Goal: Navigation & Orientation: Find specific page/section

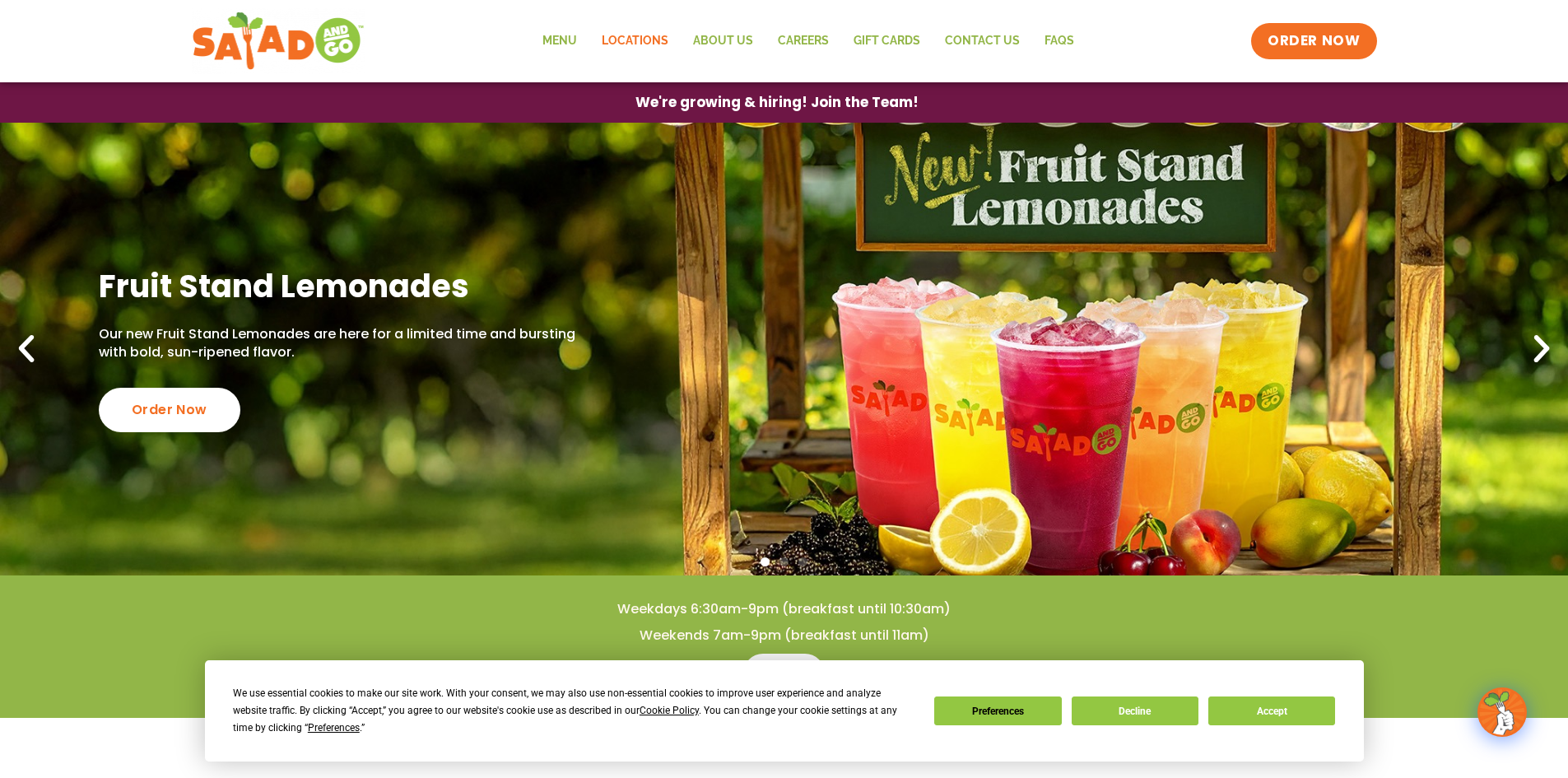
click at [648, 43] on link "Locations" at bounding box center [635, 41] width 91 height 38
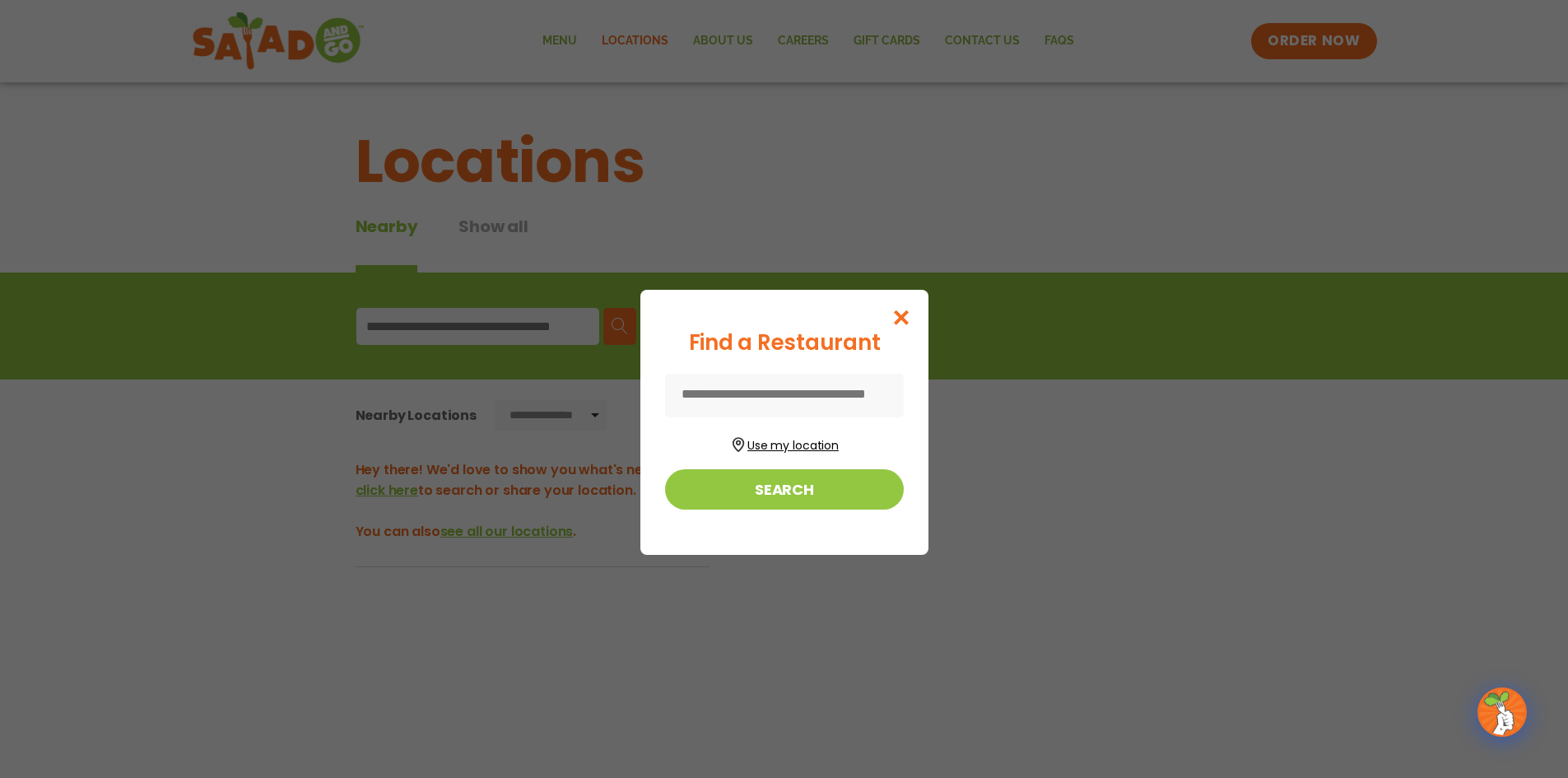
click at [790, 439] on button "Use my location" at bounding box center [784, 443] width 239 height 23
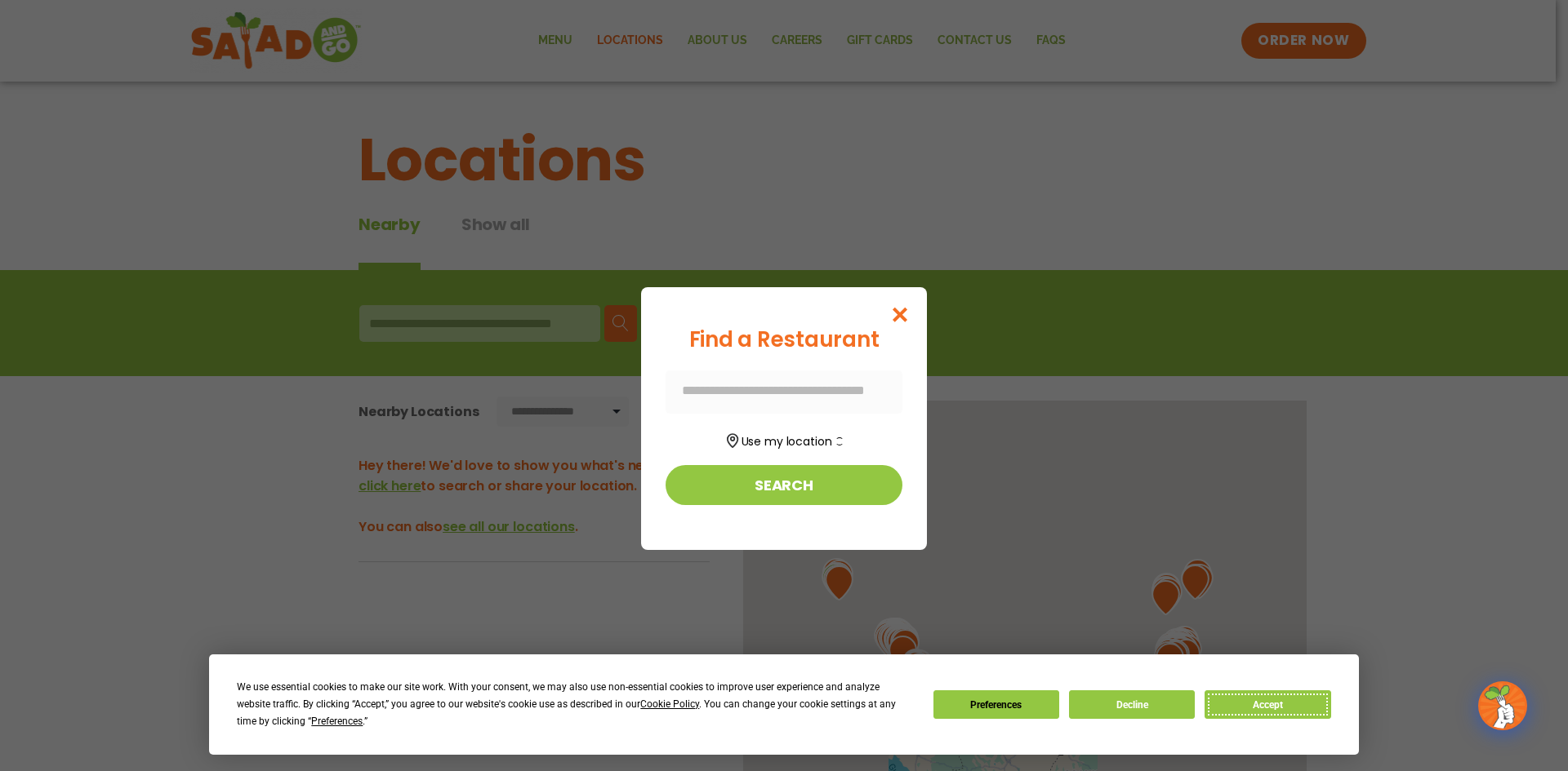
click at [1262, 690] on div "We use essential cookies to make our site work. With your consent, we may also …" at bounding box center [783, 705] width 1093 height 51
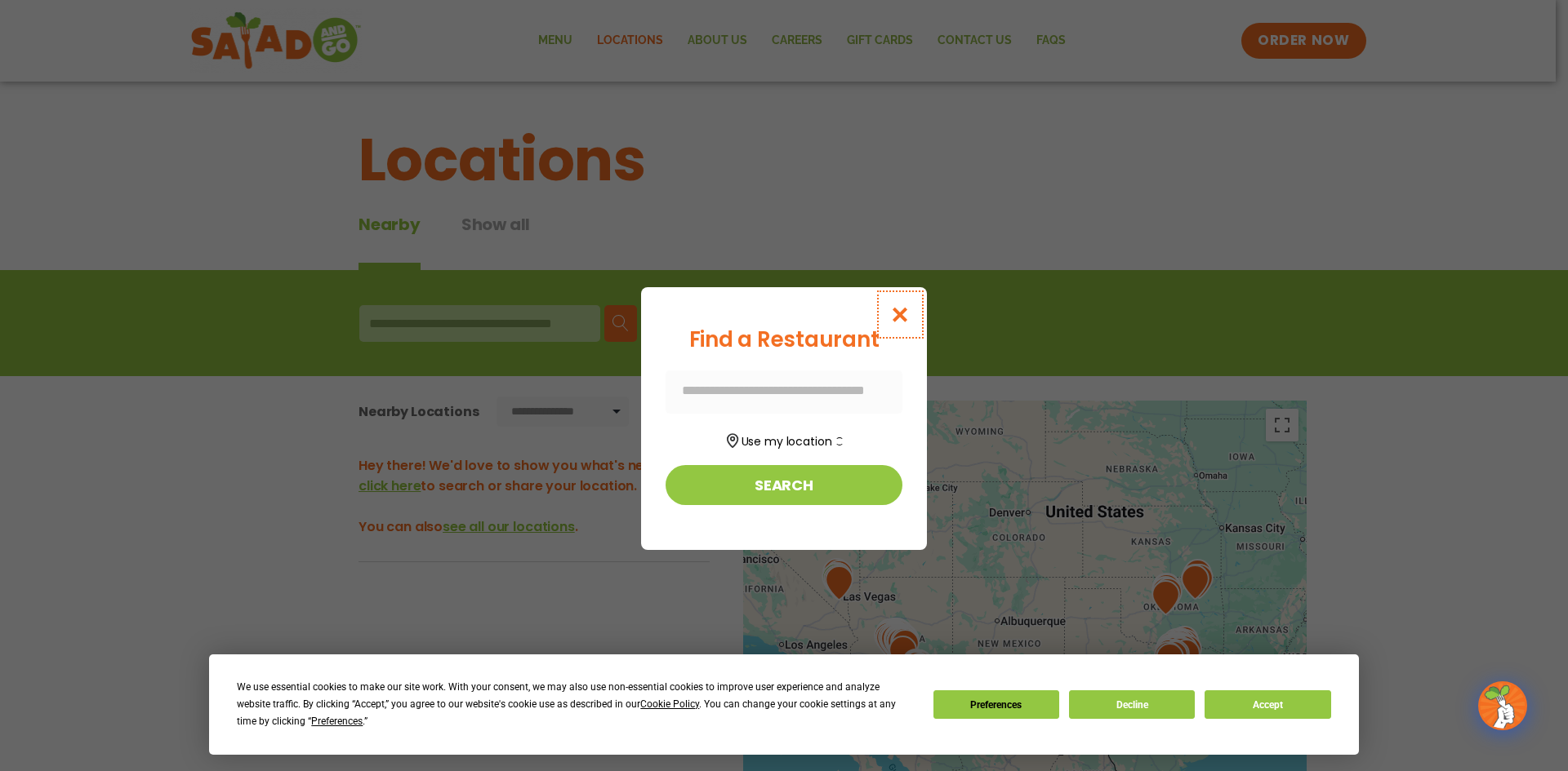
click at [894, 312] on icon "Close modal" at bounding box center [900, 314] width 21 height 17
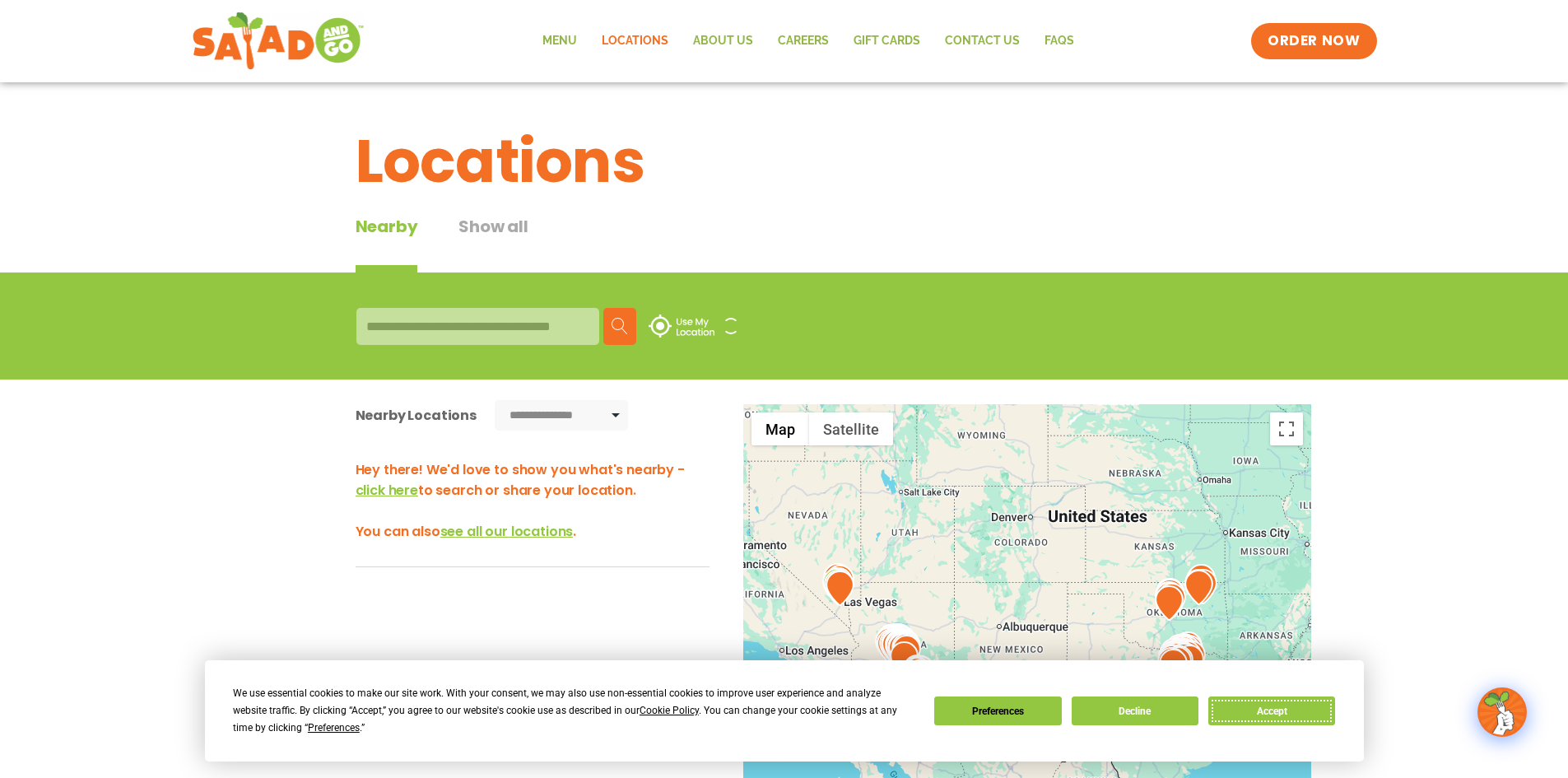
click at [1251, 704] on button "Accept" at bounding box center [1272, 711] width 126 height 29
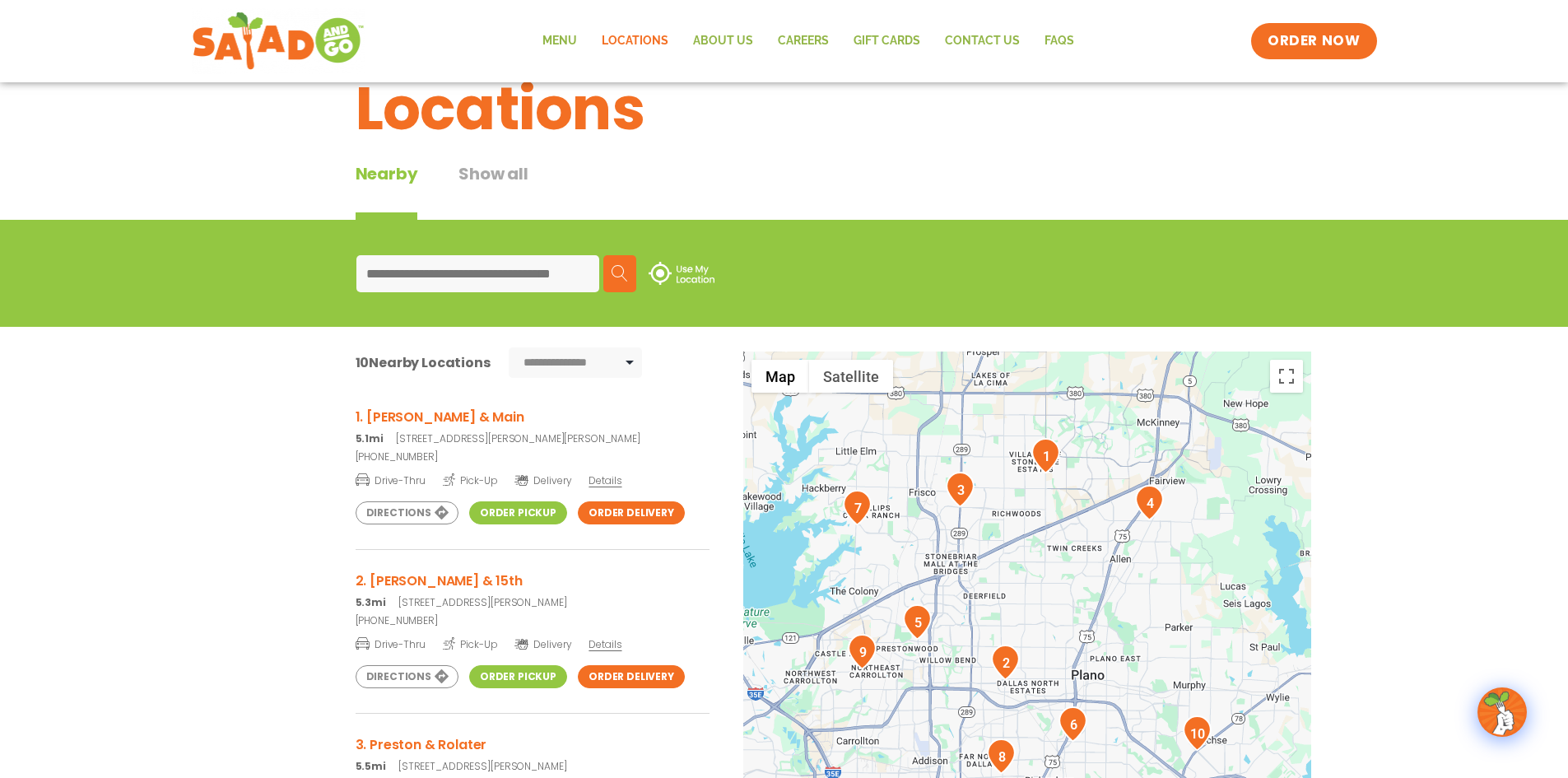
scroll to position [82, 0]
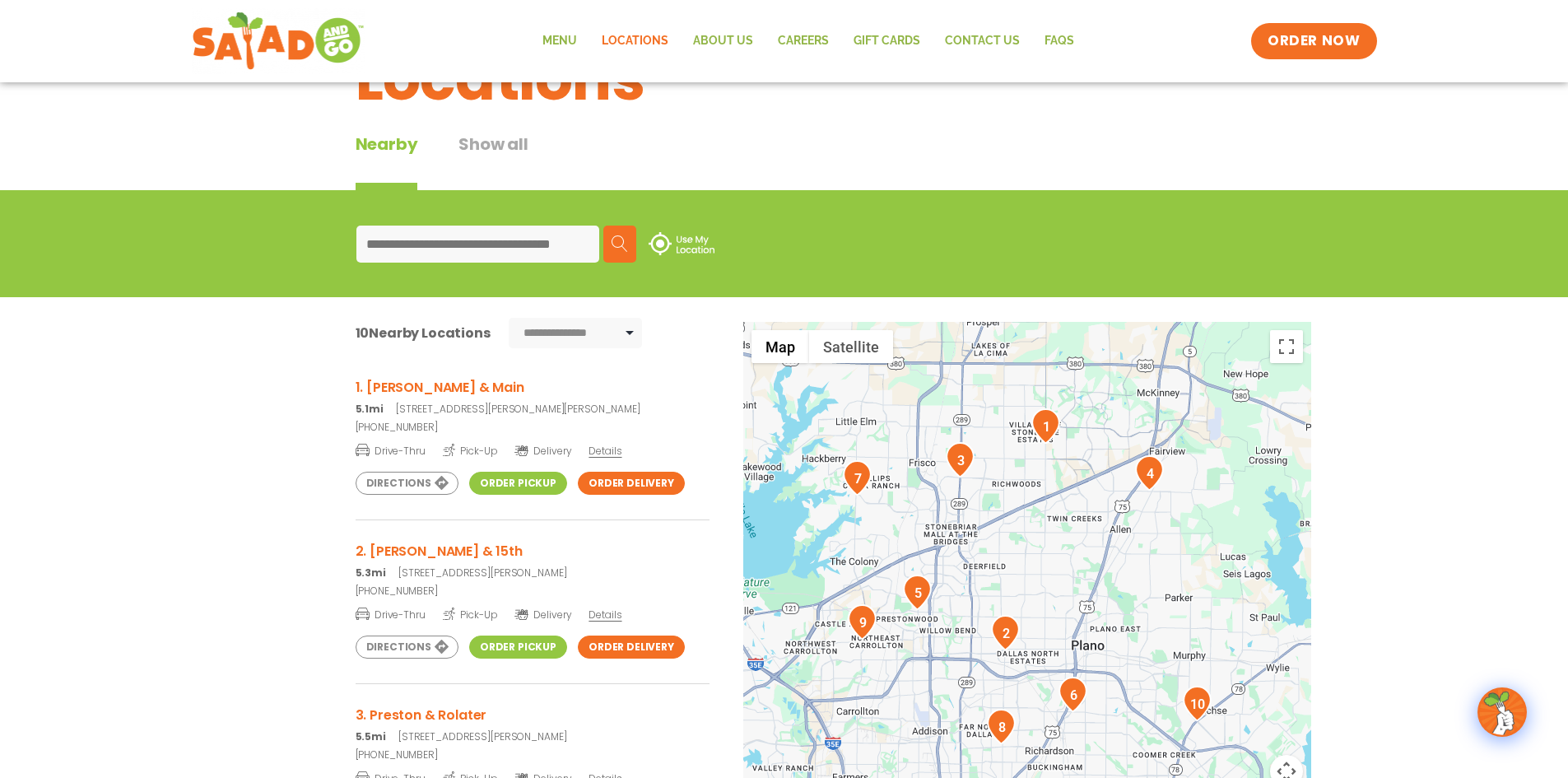
click at [627, 479] on link "Order Delivery" at bounding box center [632, 483] width 107 height 23
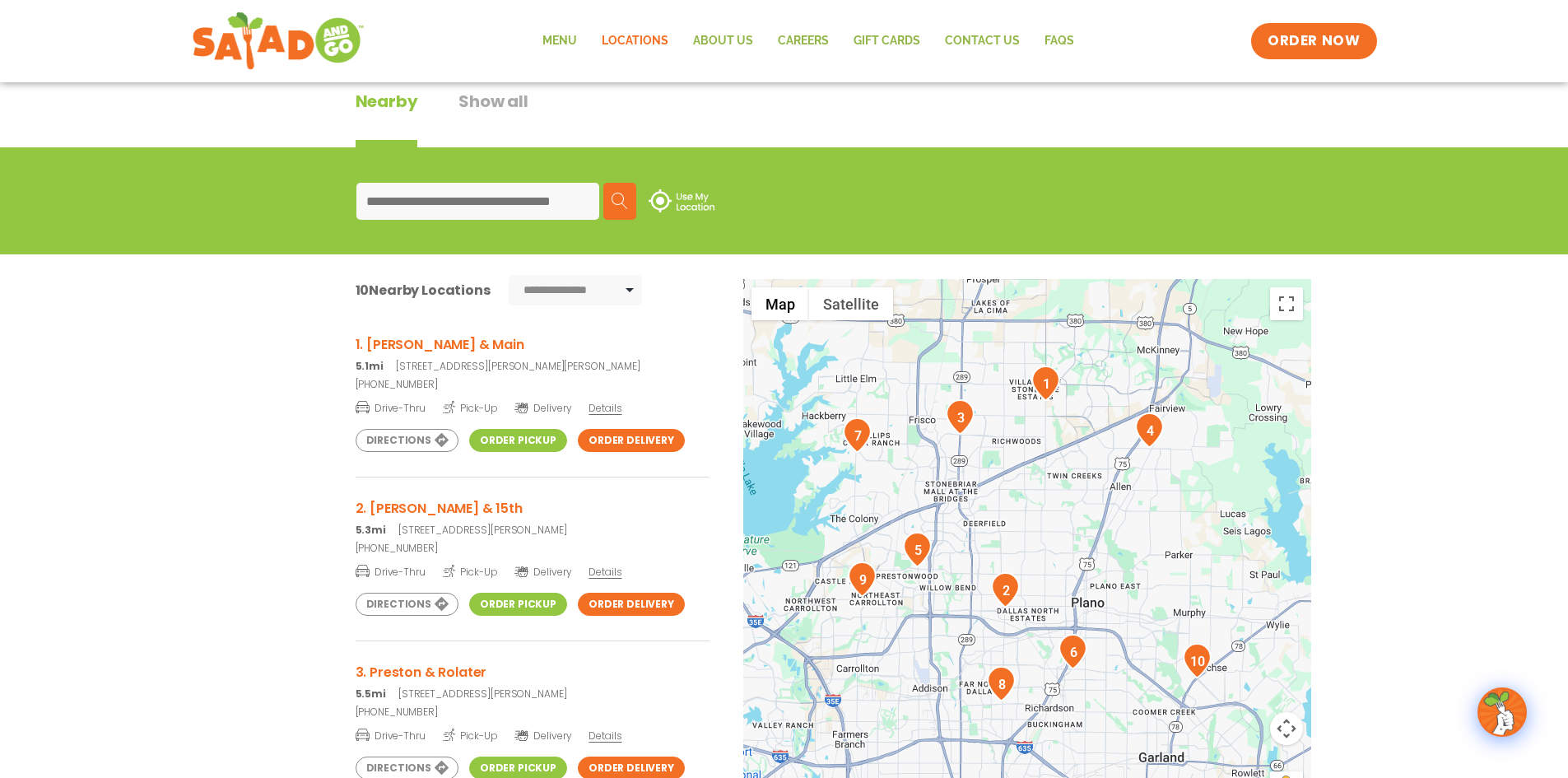
scroll to position [165, 0]
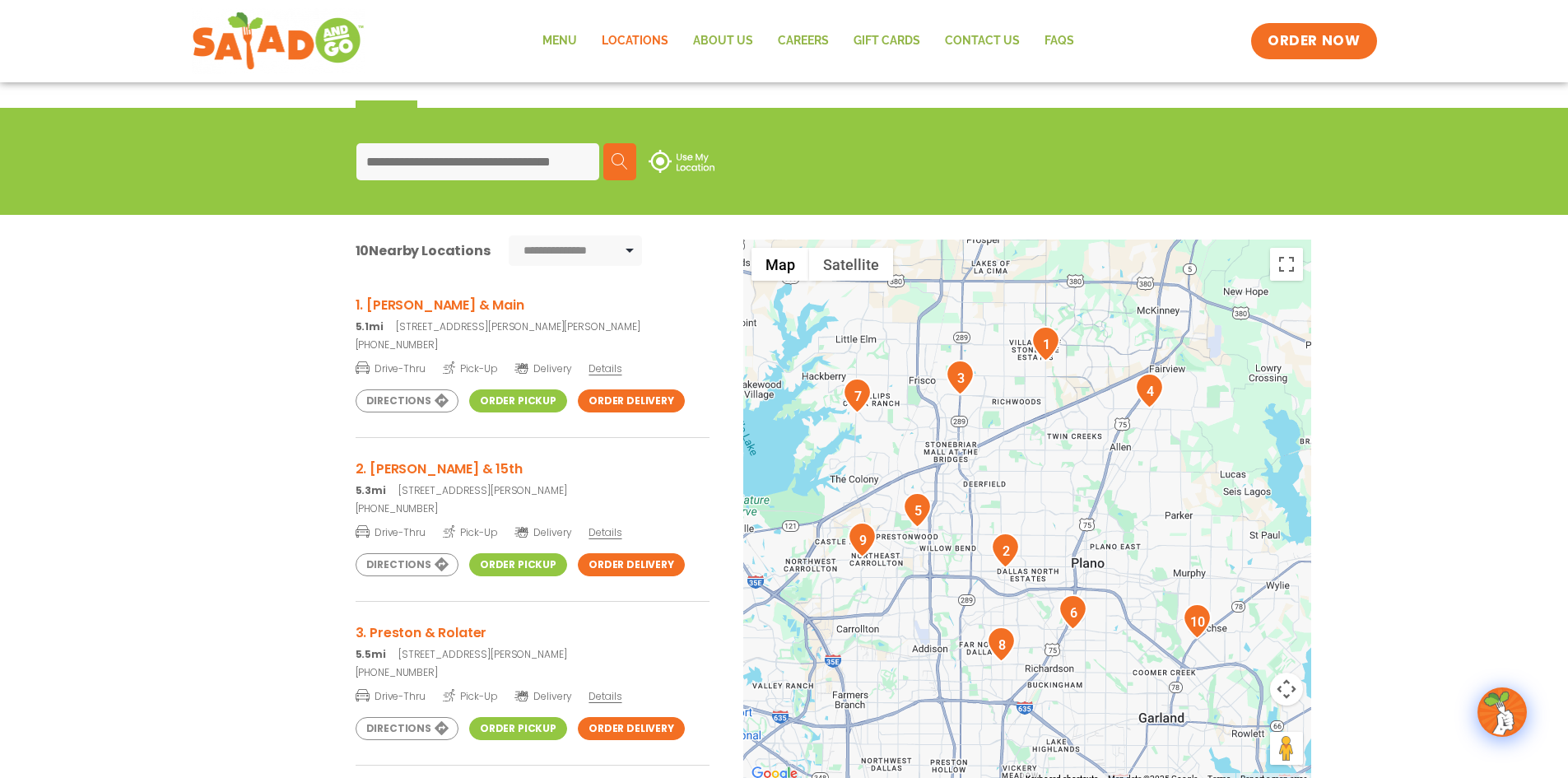
click at [388, 564] on link "Directions" at bounding box center [406, 565] width 103 height 23
click at [416, 395] on link "Directions" at bounding box center [406, 401] width 103 height 23
